Goal: Transaction & Acquisition: Purchase product/service

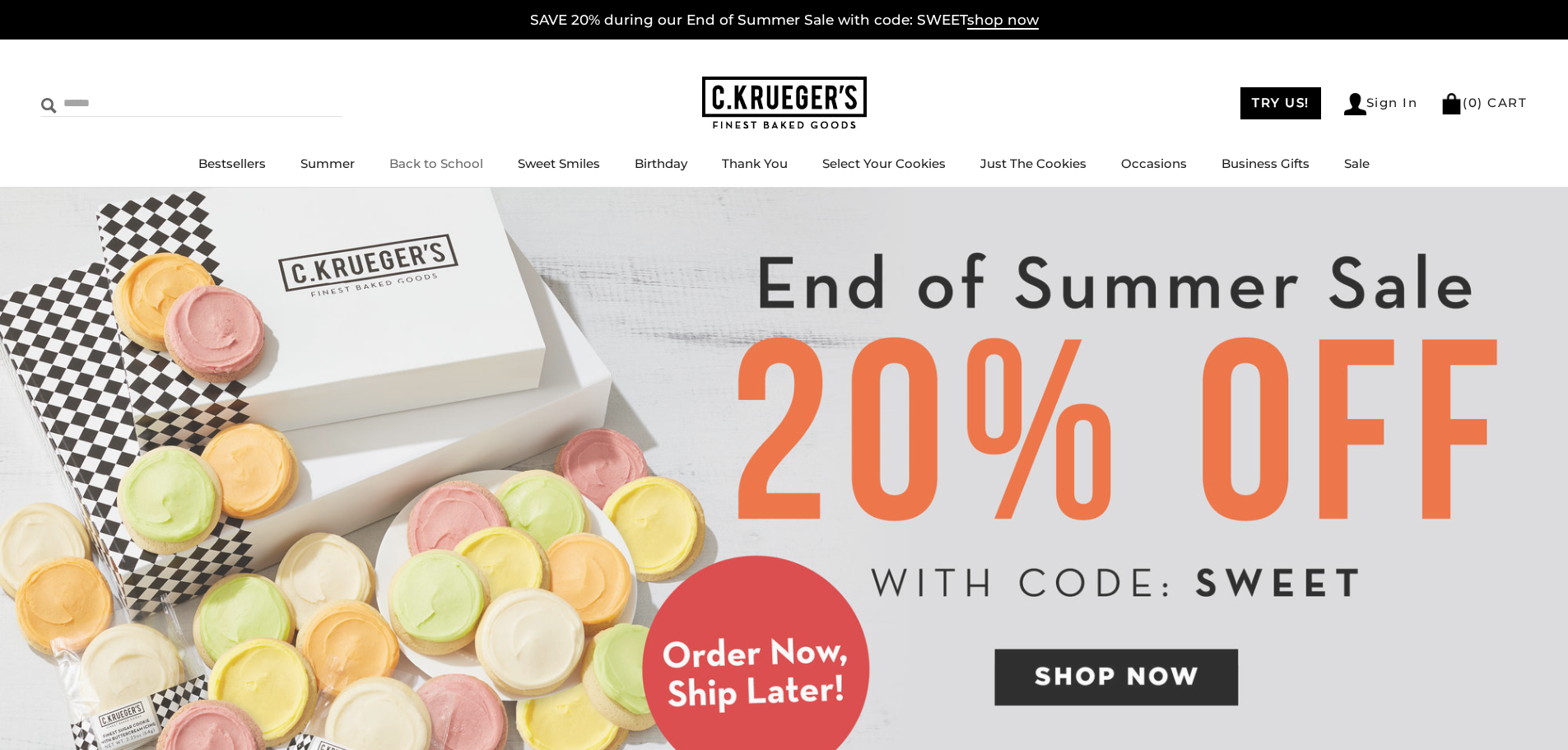
click at [155, 101] on input "Search" at bounding box center [139, 103] width 196 height 25
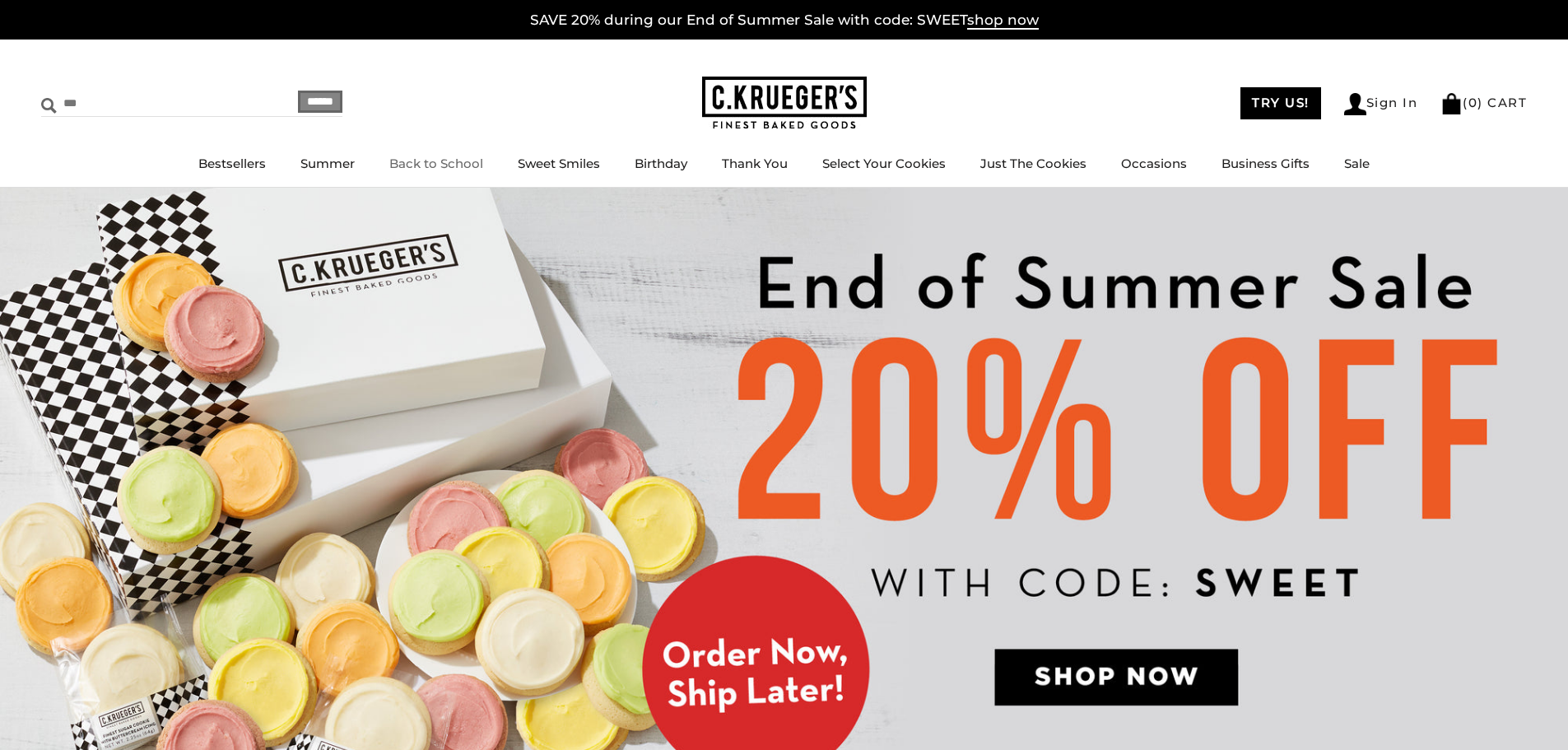
type input "***"
click at [298, 101] on input "******" at bounding box center [319, 102] width 44 height 23
